Goal: Navigation & Orientation: Find specific page/section

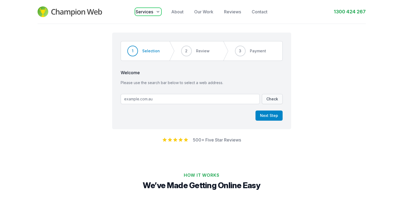
click at [153, 11] on span "Services" at bounding box center [145, 12] width 18 height 6
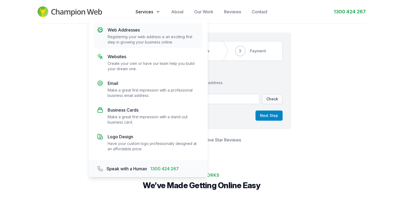
click at [139, 38] on p "Registering your web address is an exciting first step in growing your business…" at bounding box center [154, 39] width 92 height 11
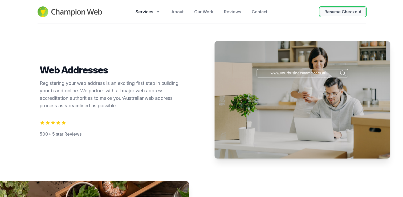
click at [343, 10] on button "Resume Checkout" at bounding box center [343, 11] width 46 height 9
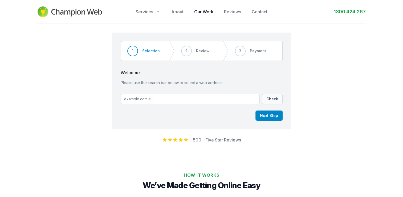
click at [211, 10] on link "Our Work" at bounding box center [203, 12] width 19 height 6
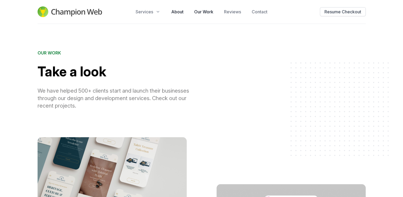
click at [177, 10] on link "About" at bounding box center [177, 12] width 12 height 6
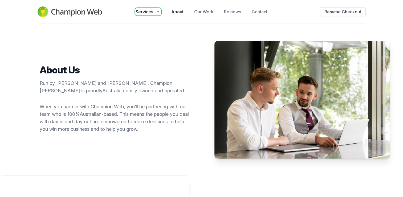
click at [153, 11] on span "Services" at bounding box center [145, 12] width 18 height 6
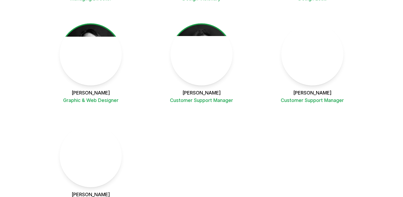
scroll to position [899, 0]
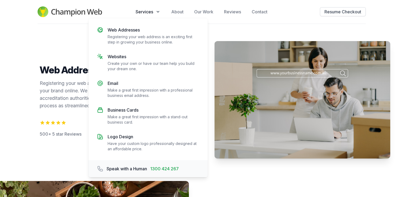
scroll to position [666, 0]
